Goal: Find contact information: Find contact information

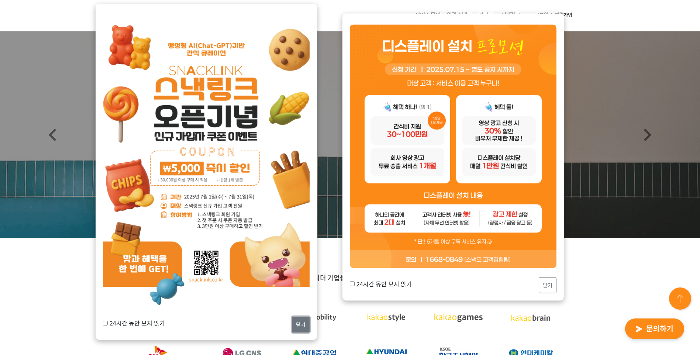
click at [298, 319] on button "닫기" at bounding box center [301, 324] width 18 height 16
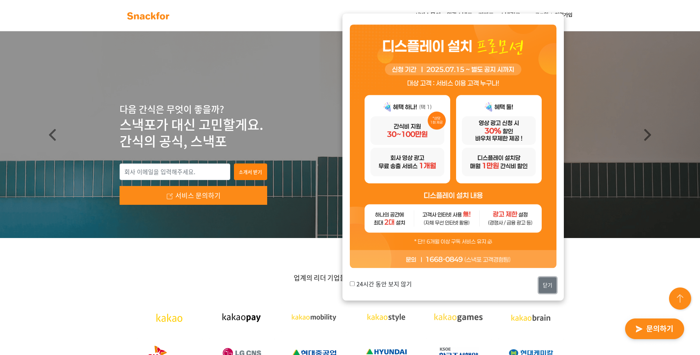
click at [545, 285] on button "닫기" at bounding box center [547, 285] width 18 height 16
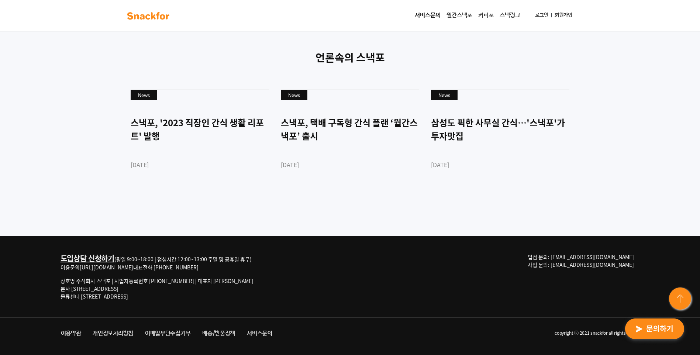
scroll to position [1996, 0]
click at [610, 258] on span "입점 문의: md@snackfor.com 사업 문의: biz@snackfor.com" at bounding box center [580, 260] width 106 height 15
drag, startPoint x: 589, startPoint y: 256, endPoint x: 633, endPoint y: 256, distance: 44.3
click at [633, 256] on span "입점 문의: md@snackfor.com 사업 문의: biz@snackfor.com" at bounding box center [580, 260] width 106 height 15
copy span "md@snackfor.com"
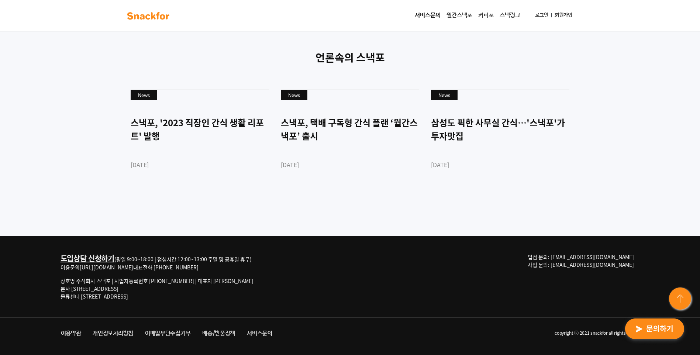
click at [306, 253] on div "도입상담 신청하기 (평일 9:00~18:00 | 점심시간 12:00~13:00 주말 및 공휴일 휴무) 이용문의 http://snackfor.c…" at bounding box center [350, 276] width 590 height 81
click at [118, 267] on link "[URL][DOMAIN_NAME]" at bounding box center [106, 266] width 53 height 7
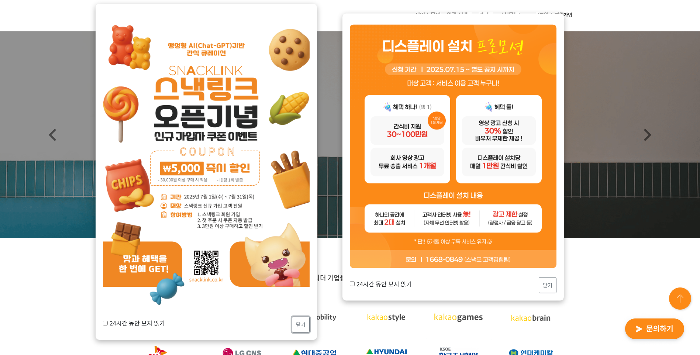
click at [298, 326] on button "닫기" at bounding box center [301, 324] width 18 height 16
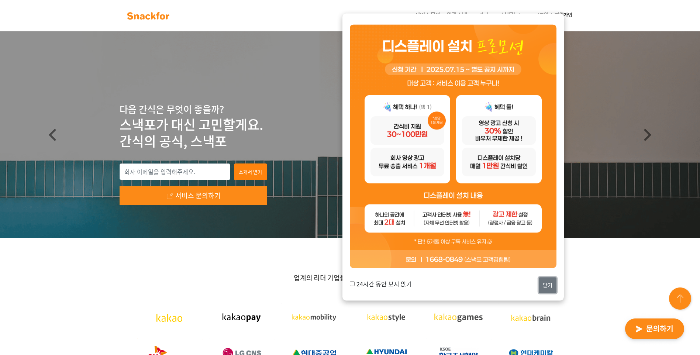
click at [546, 289] on button "닫기" at bounding box center [547, 285] width 18 height 16
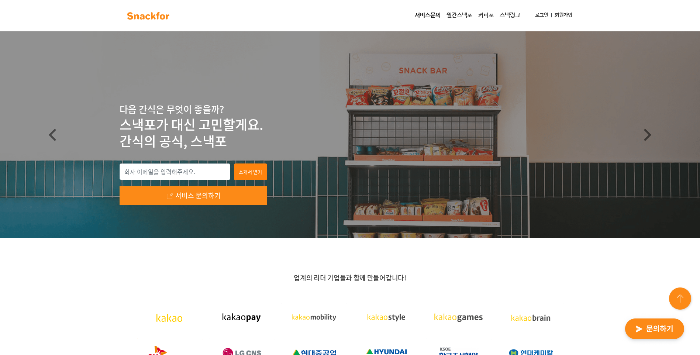
click at [506, 16] on link "스낵링크" at bounding box center [509, 15] width 27 height 15
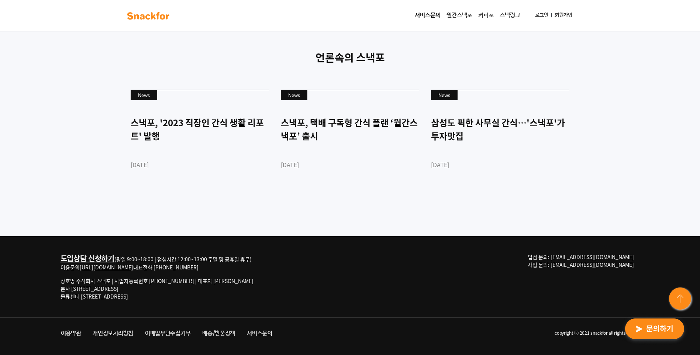
scroll to position [1991, 0]
click at [609, 259] on span "입점 문의: md@snackfor.com 사업 문의: biz@snackfor.com" at bounding box center [580, 260] width 106 height 15
drag, startPoint x: 590, startPoint y: 261, endPoint x: 632, endPoint y: 260, distance: 41.3
click at [632, 260] on span "입점 문의: md@snackfor.com 사업 문의: biz@snackfor.com" at bounding box center [580, 260] width 106 height 15
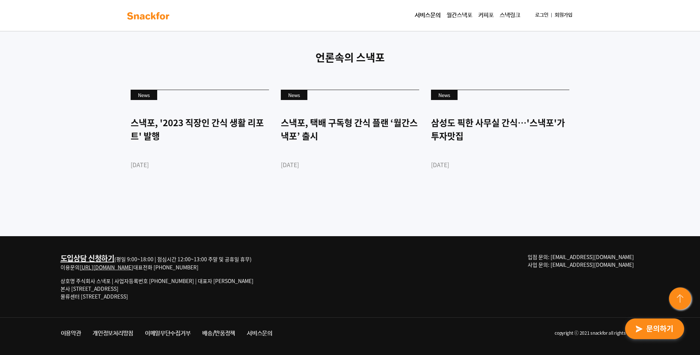
click at [652, 323] on img "button" at bounding box center [654, 329] width 72 height 34
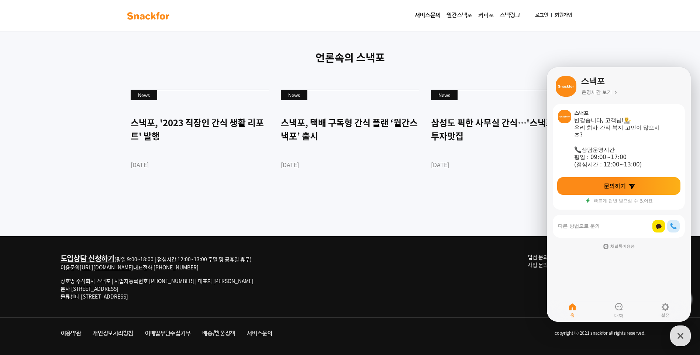
click at [526, 273] on div "도입상담 신청하기 (평일 9:00~18:00 | 점심시간 12:00~13:00 주말 및 공휴일 휴무) 이용문의 http://snackfor.c…" at bounding box center [350, 276] width 590 height 81
click at [627, 328] on li "copyright ⓒ 2021 snackfor all rights reserved." at bounding box center [461, 333] width 367 height 13
drag, startPoint x: 627, startPoint y: 328, endPoint x: 672, endPoint y: 336, distance: 45.4
click at [672, 336] on div "button" at bounding box center [680, 335] width 21 height 21
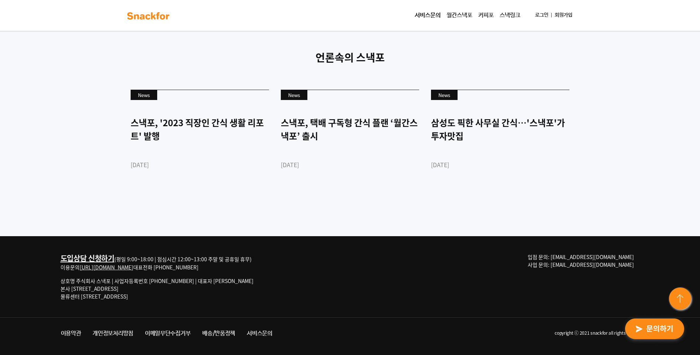
click at [612, 257] on span "입점 문의: md@snackfor.com 사업 문의: biz@snackfor.com" at bounding box center [580, 260] width 106 height 15
drag, startPoint x: 590, startPoint y: 256, endPoint x: 635, endPoint y: 253, distance: 45.5
click at [635, 253] on p "입점 문의: md@snackfor.com 사업 문의: biz@snackfor.com" at bounding box center [583, 260] width 112 height 15
copy span "md@snackfor.com"
drag, startPoint x: 312, startPoint y: 237, endPoint x: 454, endPoint y: 38, distance: 244.4
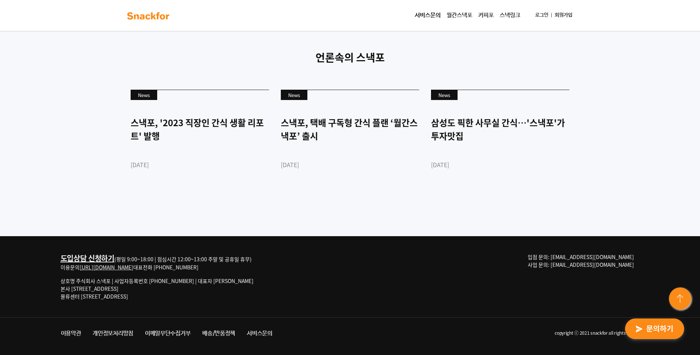
click at [312, 236] on div "도입상담 신청하기 (평일 9:00~18:00 | 점심시간 12:00~13:00 주말 및 공휴일 휴무) 이용문의 http://snackfor.c…" at bounding box center [350, 276] width 590 height 81
drag, startPoint x: 590, startPoint y: 255, endPoint x: 635, endPoint y: 257, distance: 44.7
click at [635, 257] on p "입점 문의: md@snackfor.com 사업 문의: biz@snackfor.com" at bounding box center [583, 260] width 112 height 15
copy span "md@snackfor.com"
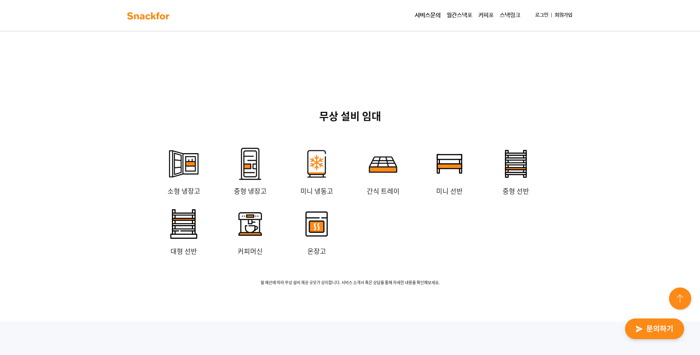
scroll to position [1627, 0]
